Goal: Find specific page/section: Find specific page/section

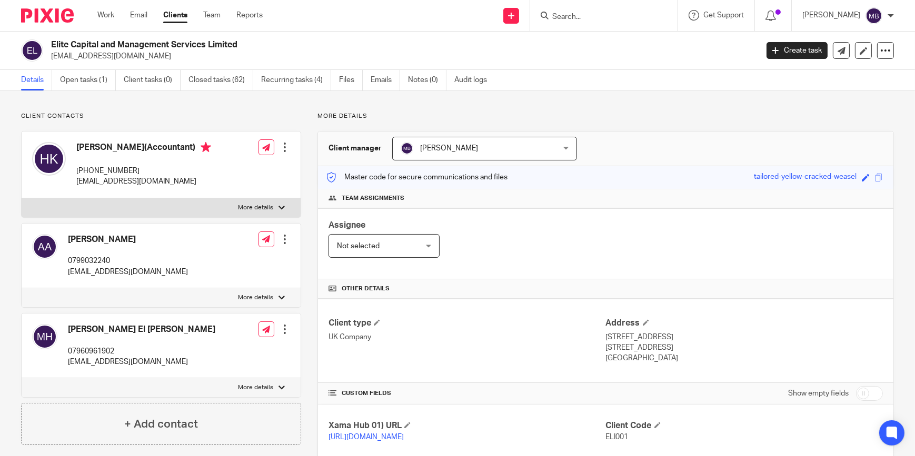
click at [628, 15] on input "Search" at bounding box center [598, 17] width 95 height 9
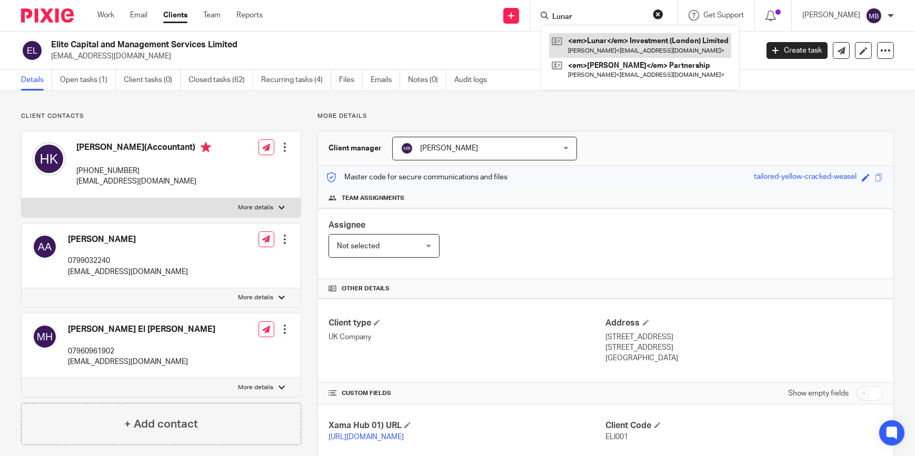
type input "Lunar"
click at [626, 56] on link at bounding box center [638, 45] width 178 height 24
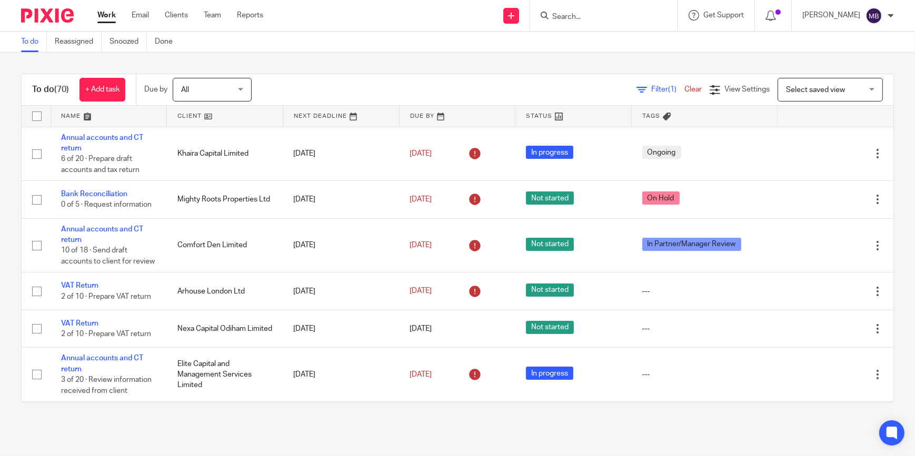
click at [600, 21] on input "Search" at bounding box center [598, 17] width 95 height 9
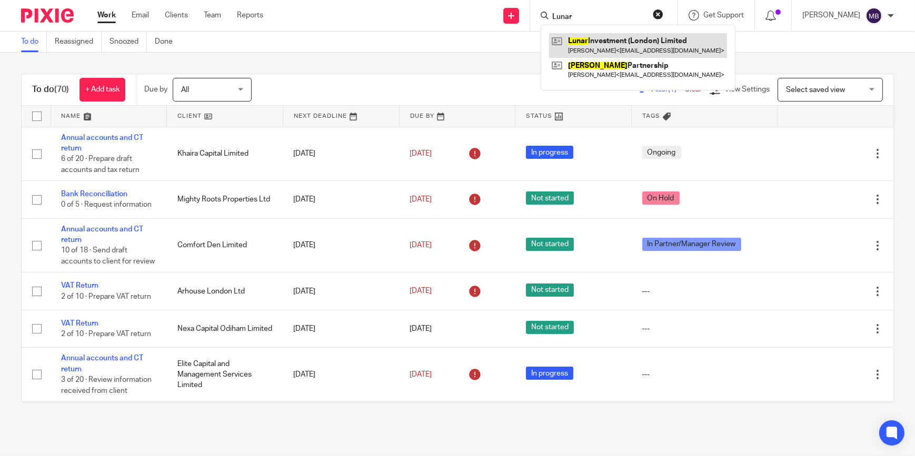
type input "Lunar"
click at [621, 48] on link at bounding box center [638, 45] width 178 height 24
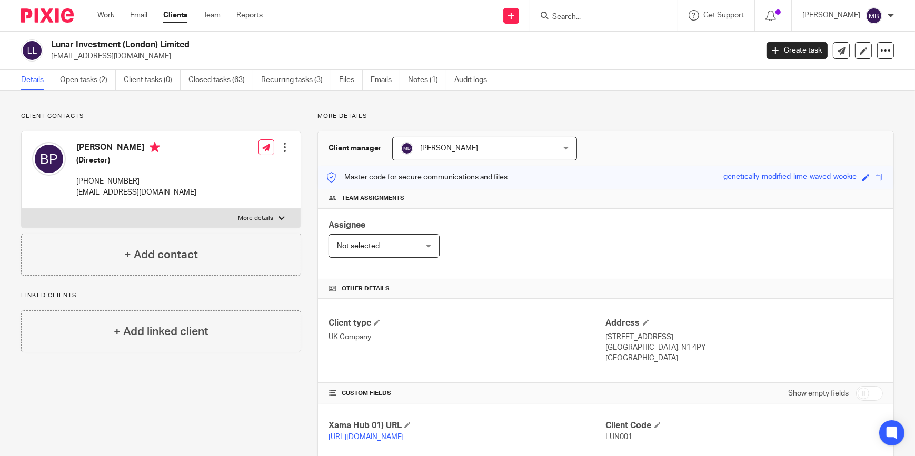
click at [651, 9] on form at bounding box center [607, 15] width 112 height 13
click at [626, 15] on input "Search" at bounding box center [598, 17] width 95 height 9
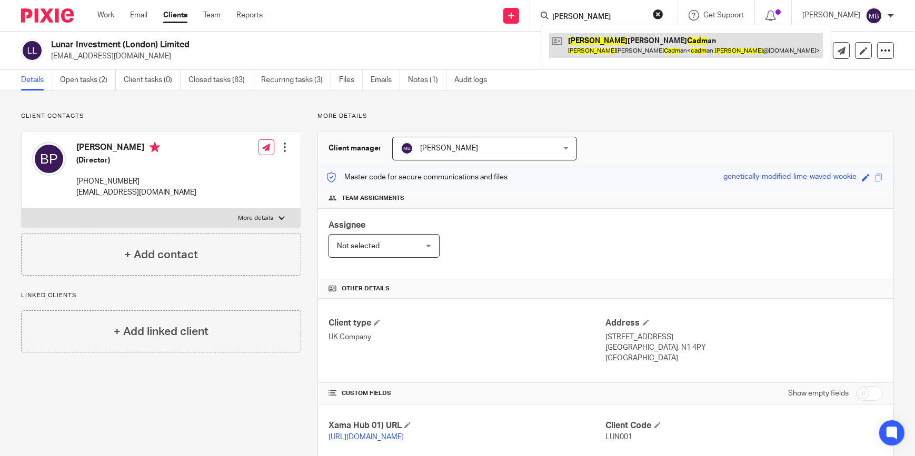
type input "Jason Cadm"
drag, startPoint x: 616, startPoint y: 44, endPoint x: 610, endPoint y: 44, distance: 5.8
click at [616, 44] on link at bounding box center [686, 45] width 274 height 24
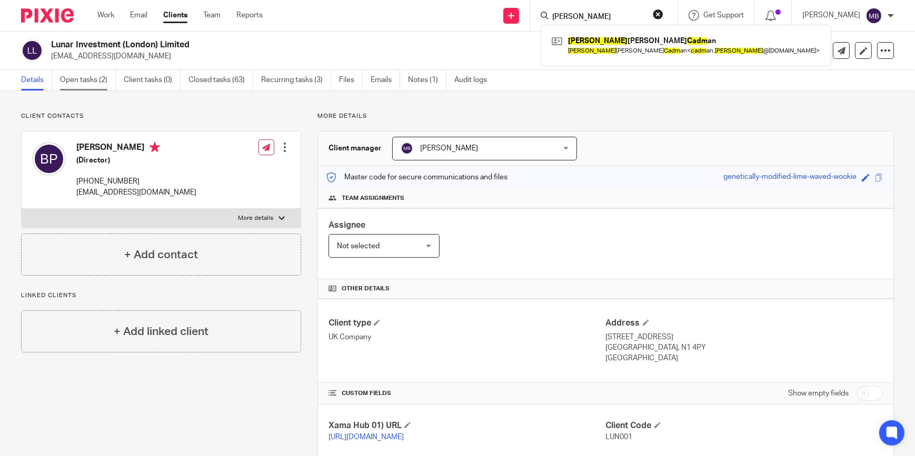
click at [97, 88] on link "Open tasks (2)" at bounding box center [88, 80] width 56 height 21
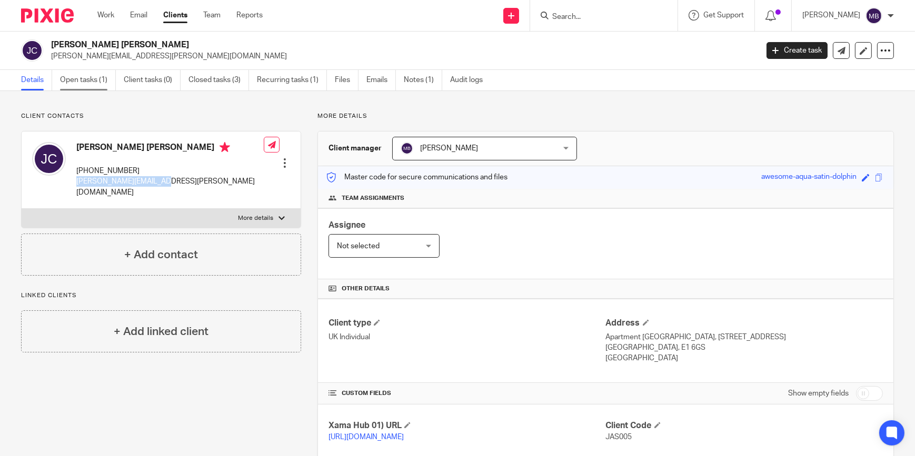
click at [75, 78] on link "Open tasks (1)" at bounding box center [88, 80] width 56 height 21
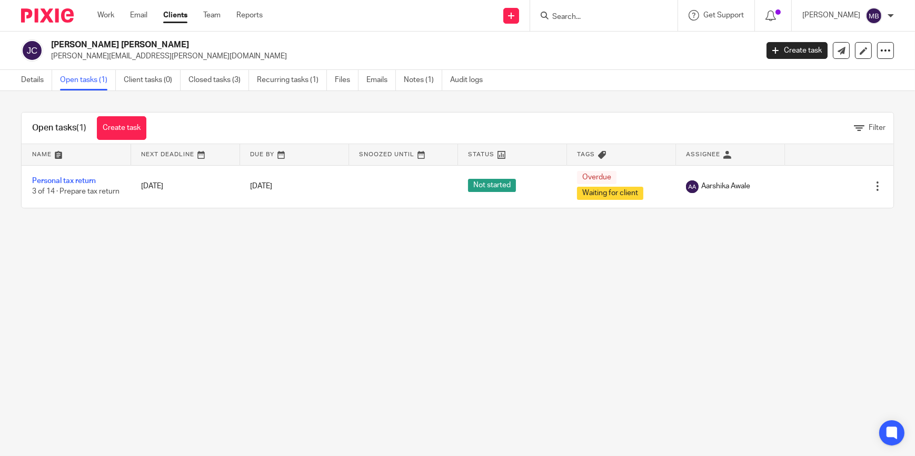
drag, startPoint x: 78, startPoint y: 13, endPoint x: 43, endPoint y: 15, distance: 35.4
click at [77, 13] on div at bounding box center [43, 15] width 87 height 31
drag, startPoint x: 43, startPoint y: 15, endPoint x: 74, endPoint y: 16, distance: 31.1
click at [43, 15] on img at bounding box center [47, 15] width 53 height 14
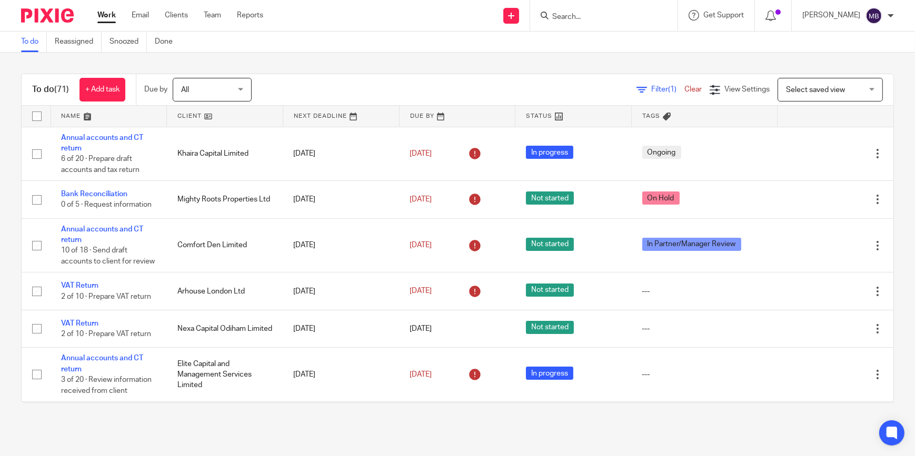
click at [581, 16] on input "Search" at bounding box center [598, 17] width 95 height 9
click at [589, 16] on input "Search" at bounding box center [598, 17] width 95 height 9
type input "Kalpana"
click at [604, 46] on link at bounding box center [631, 45] width 164 height 24
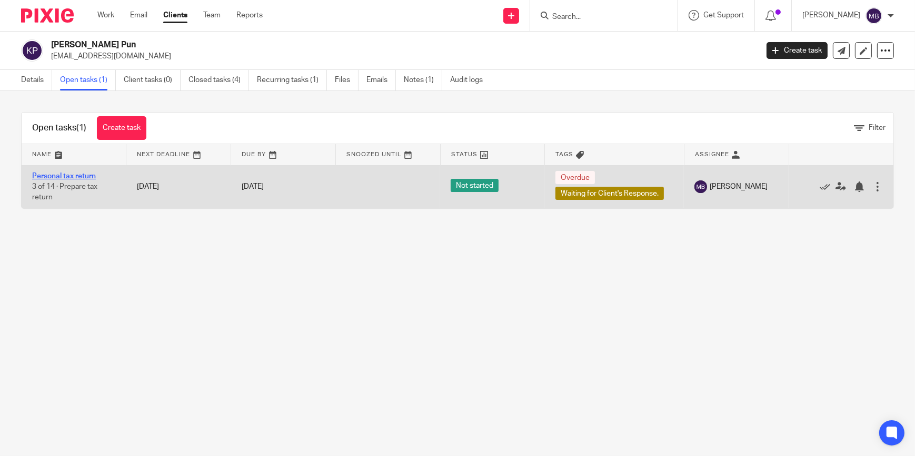
click at [85, 174] on link "Personal tax return" at bounding box center [64, 176] width 64 height 7
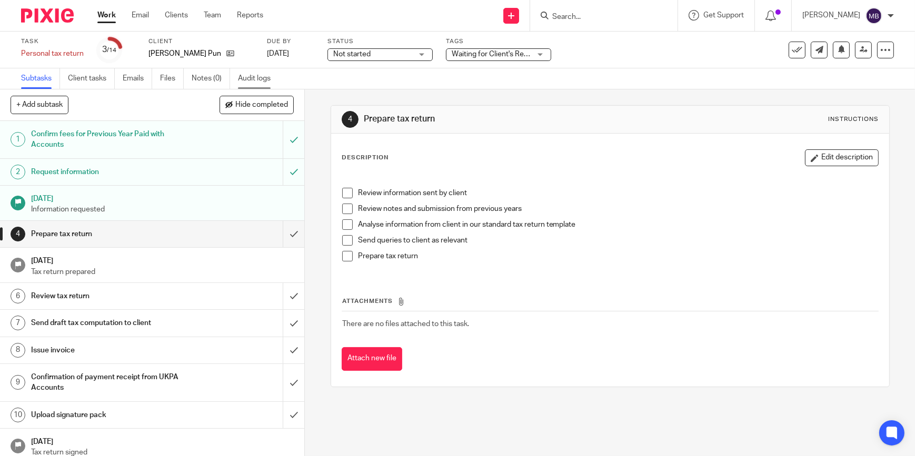
click at [244, 72] on link "Audit logs" at bounding box center [258, 78] width 41 height 21
